Goal: Navigation & Orientation: Find specific page/section

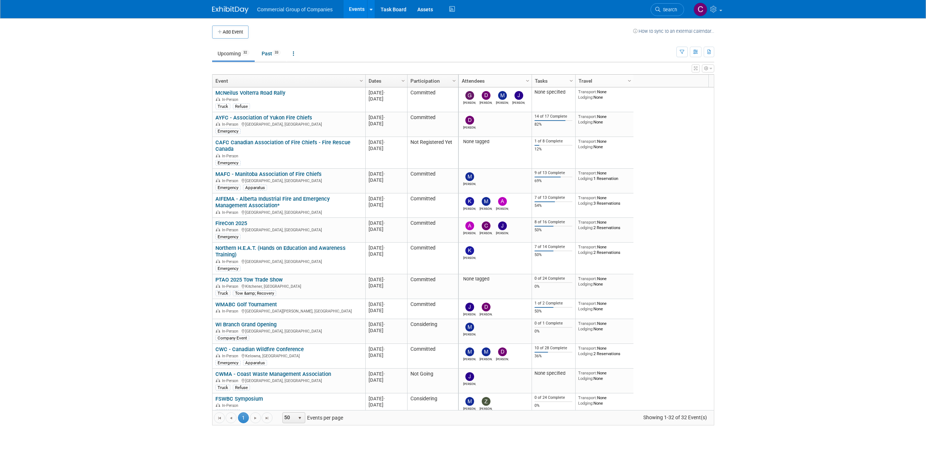
click at [239, 10] on img at bounding box center [230, 9] width 36 height 7
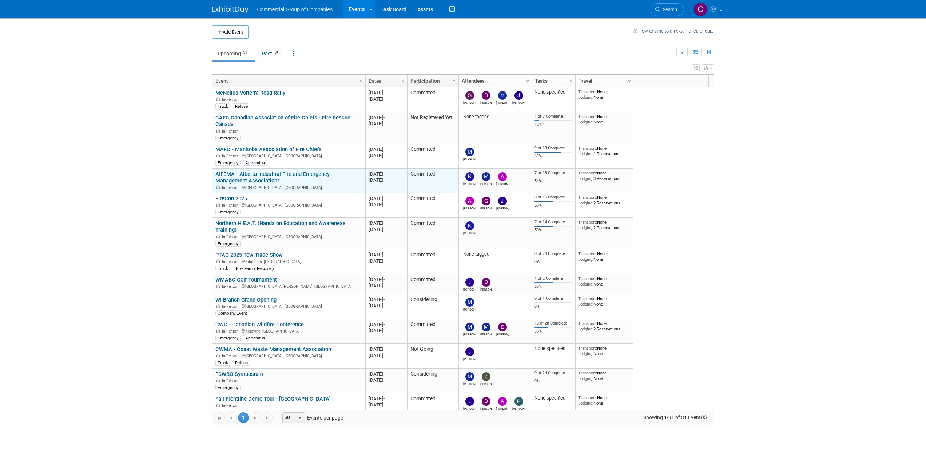
click at [315, 175] on link "AIFEMA - Alberta Industrial Fire and Emergency Management Association*" at bounding box center [272, 177] width 114 height 13
click at [274, 59] on link "Past 34" at bounding box center [271, 54] width 30 height 14
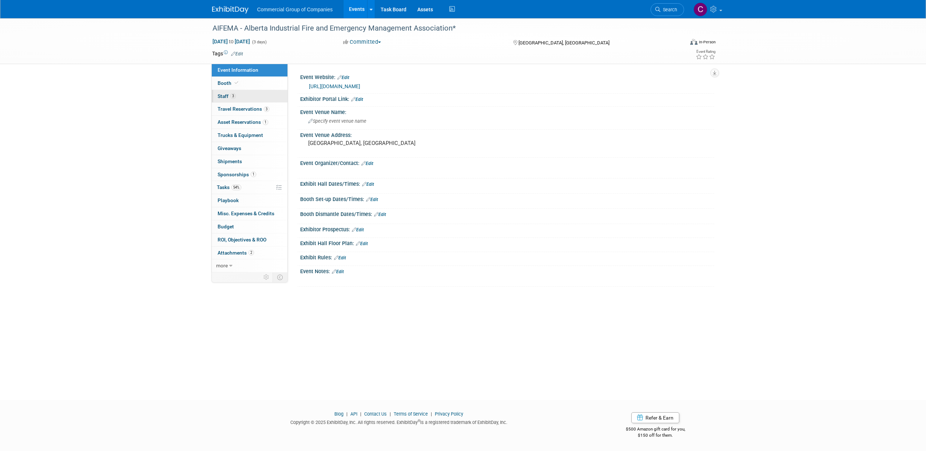
click at [246, 96] on link "3 Staff 3" at bounding box center [250, 96] width 76 height 13
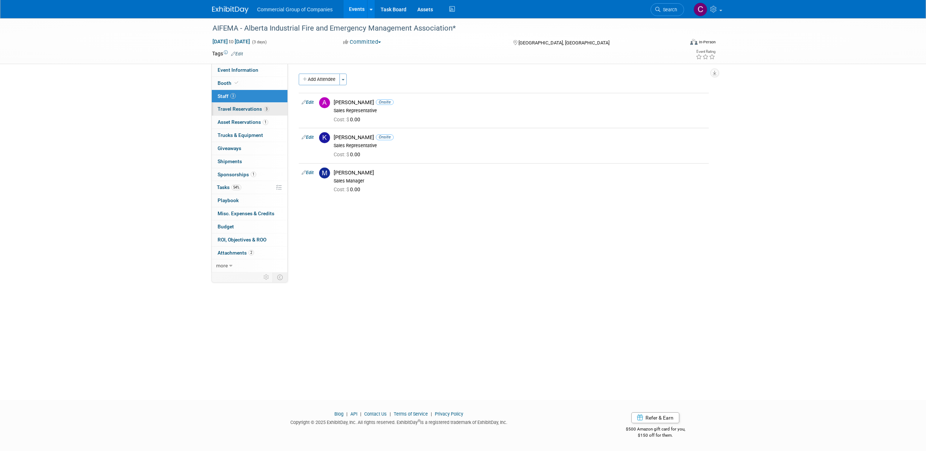
click at [249, 112] on link "3 Travel Reservations 3" at bounding box center [250, 109] width 76 height 13
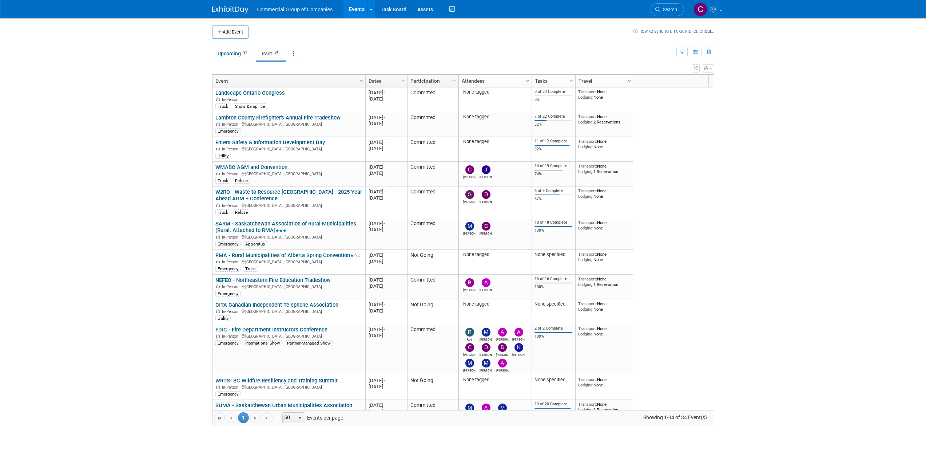
scroll to position [747, 0]
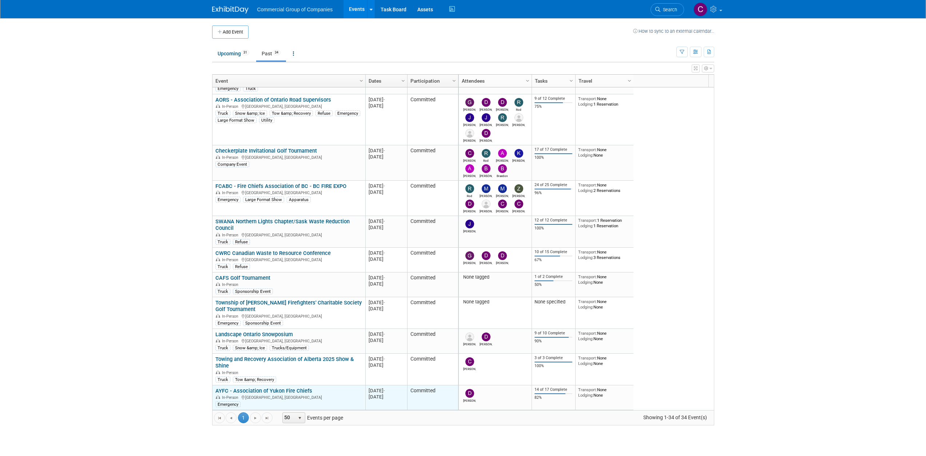
click at [254, 390] on link "AYFC - Association of Yukon Fire Chiefs" at bounding box center [263, 390] width 97 height 7
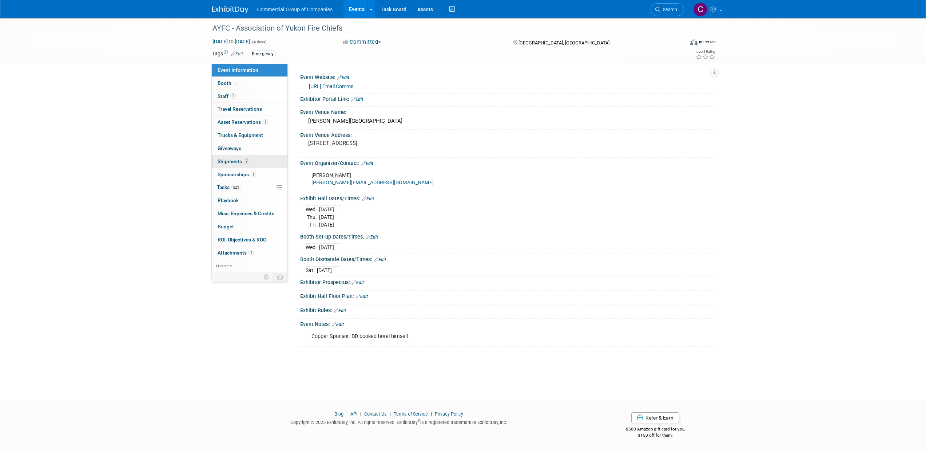
click at [252, 164] on link "2 Shipments 2" at bounding box center [250, 161] width 76 height 13
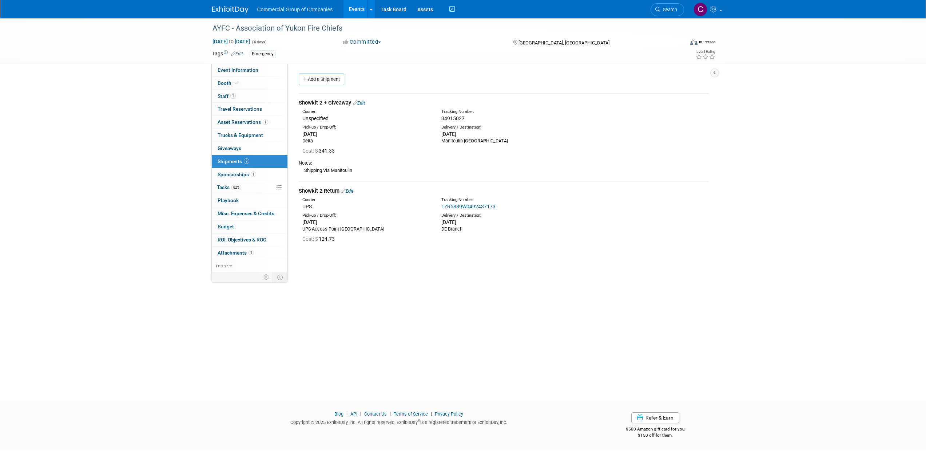
click at [471, 204] on link "1ZR5889W0492437173" at bounding box center [468, 206] width 54 height 6
click at [226, 13] on img at bounding box center [230, 9] width 36 height 7
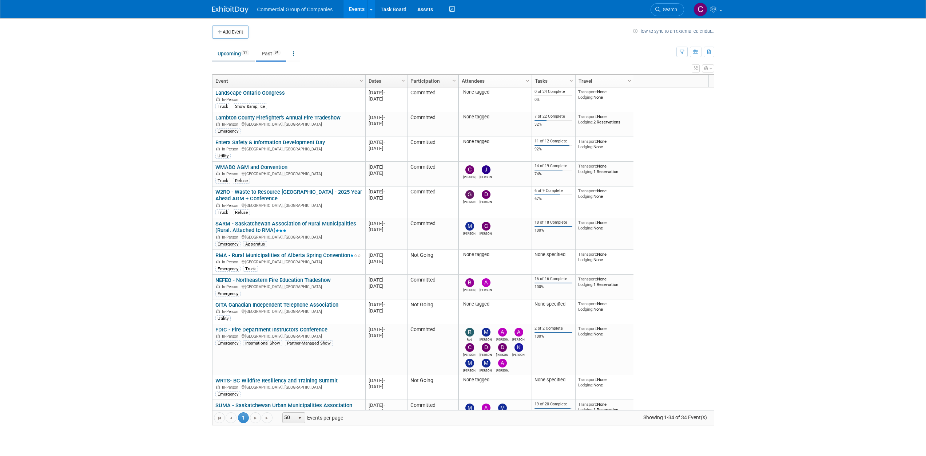
click at [235, 53] on link "Upcoming 31" at bounding box center [233, 54] width 43 height 14
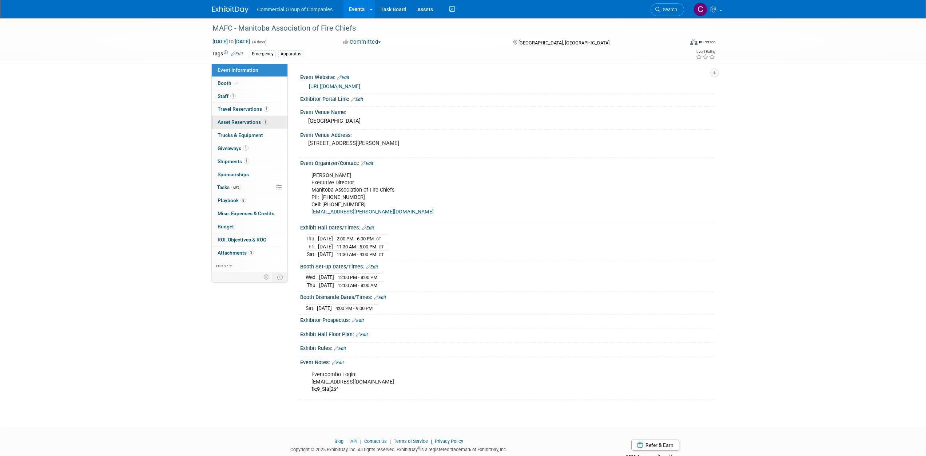
click at [271, 124] on link "1 Asset Reservations 1" at bounding box center [250, 122] width 76 height 13
